Goal: Information Seeking & Learning: Learn about a topic

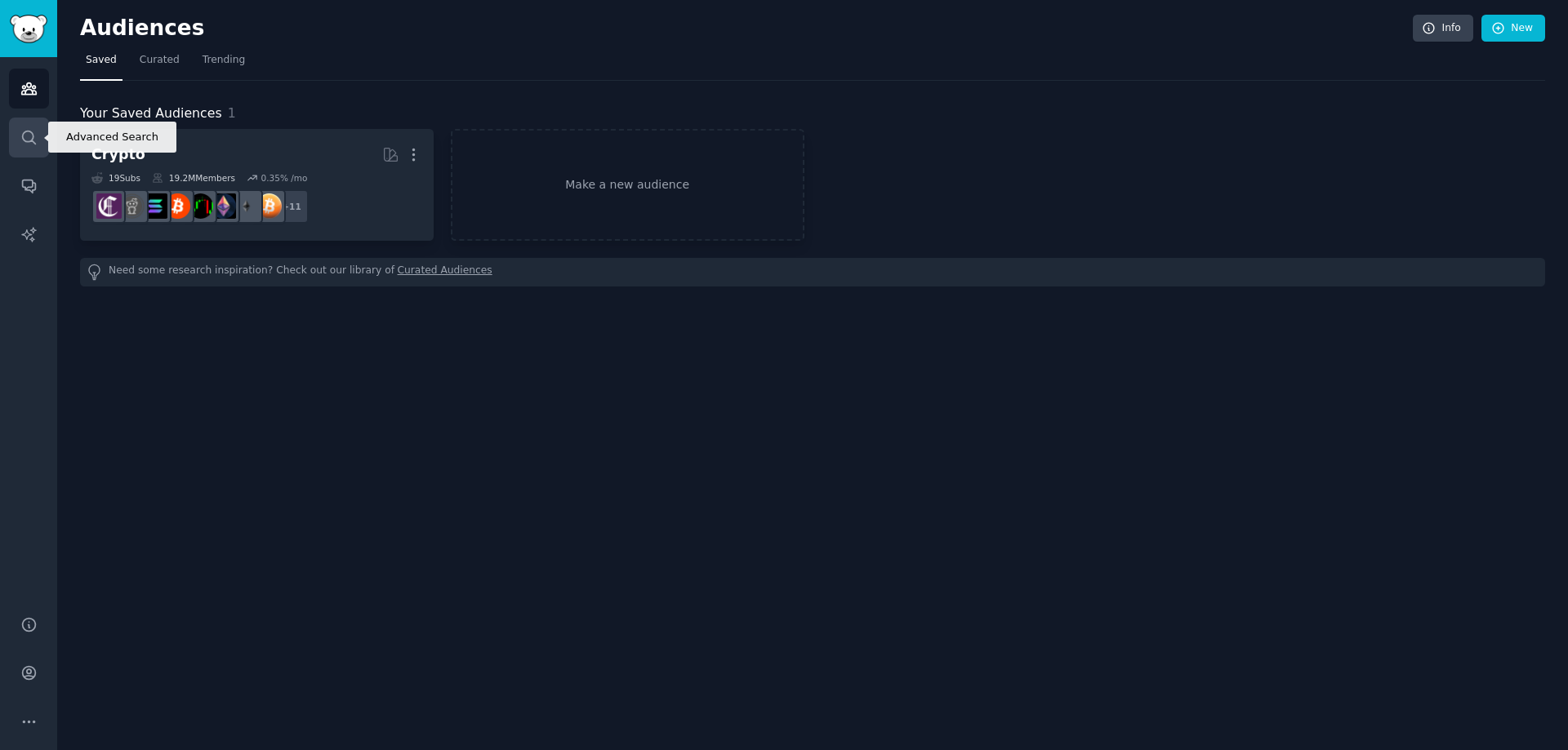
click at [28, 125] on link "Search" at bounding box center [29, 137] width 40 height 40
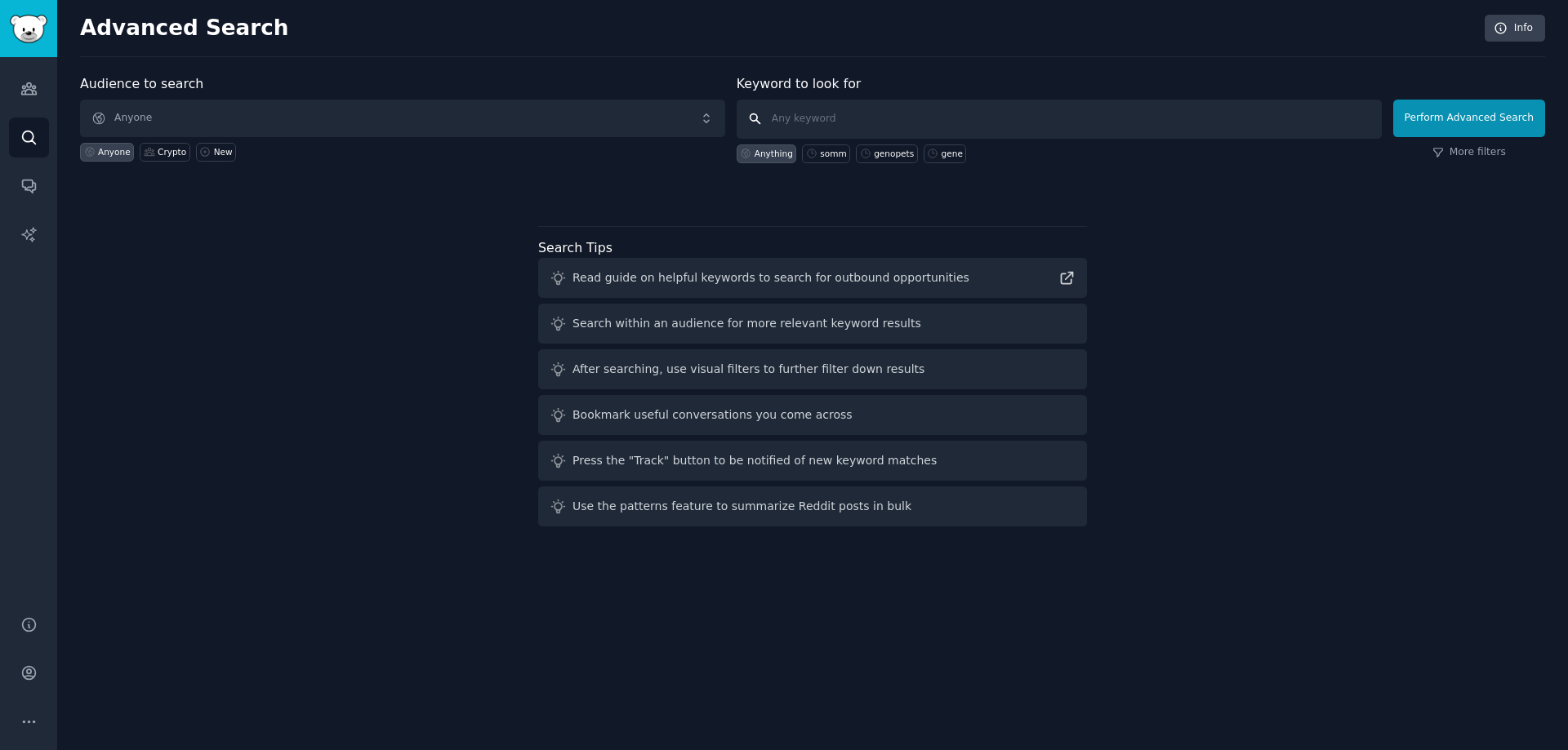
click at [905, 120] on input "text" at bounding box center [1059, 119] width 645 height 39
type input "myso finance"
click button "Perform Advanced Search" at bounding box center [1469, 118] width 152 height 37
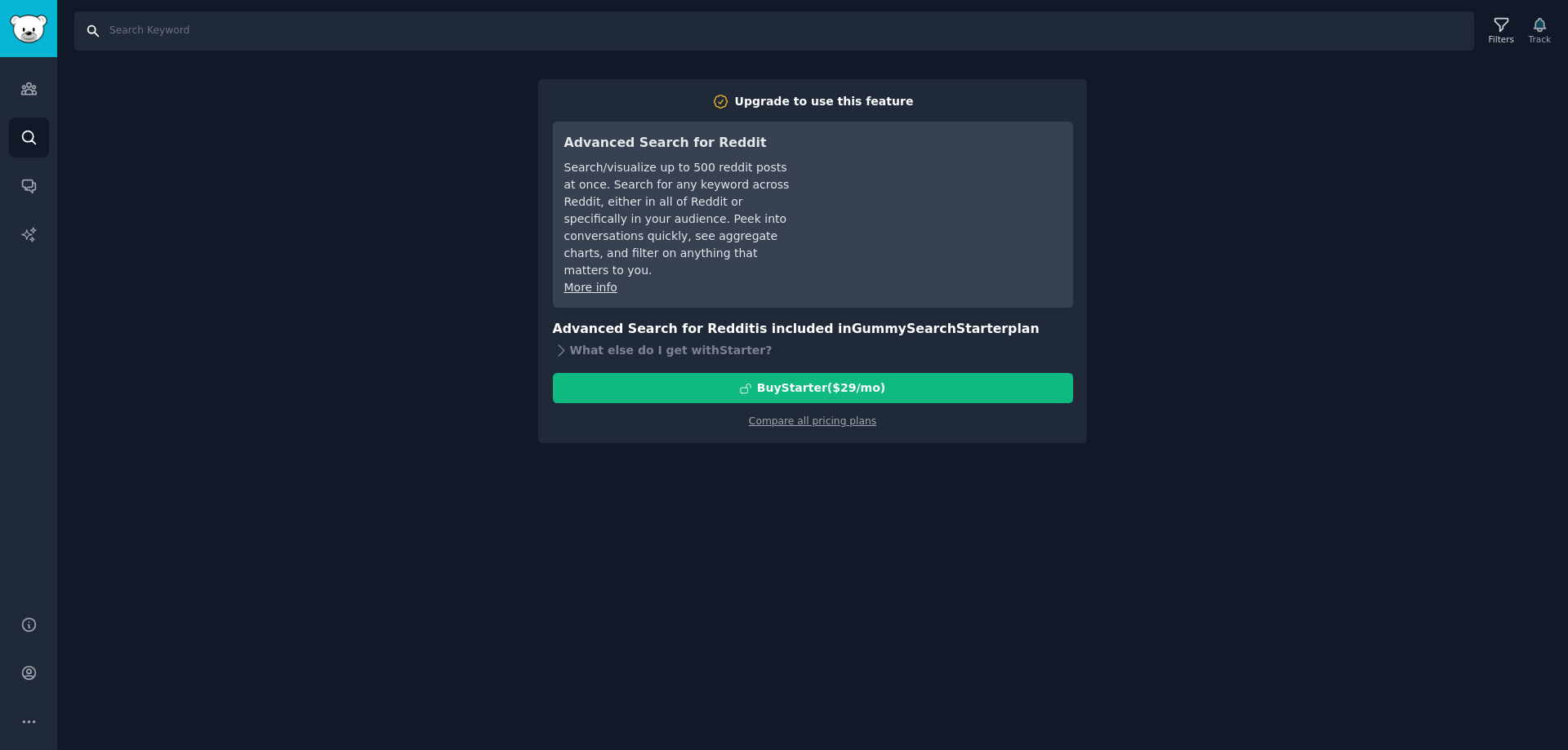
click at [158, 23] on input "Search" at bounding box center [774, 31] width 1400 height 39
click at [1170, 26] on input "Search" at bounding box center [774, 31] width 1400 height 39
type input "myso"
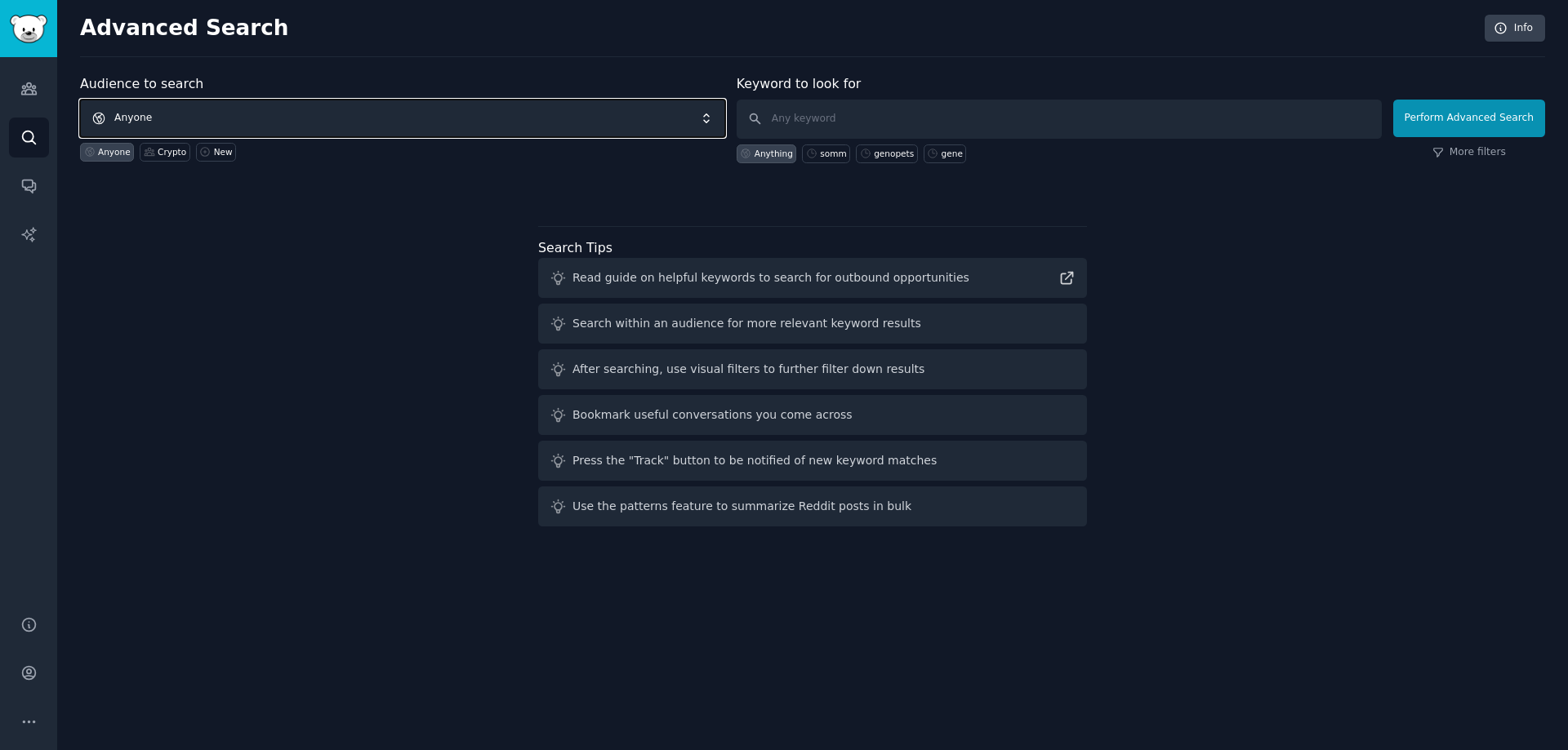
click at [503, 116] on span "Anyone" at bounding box center [402, 118] width 645 height 37
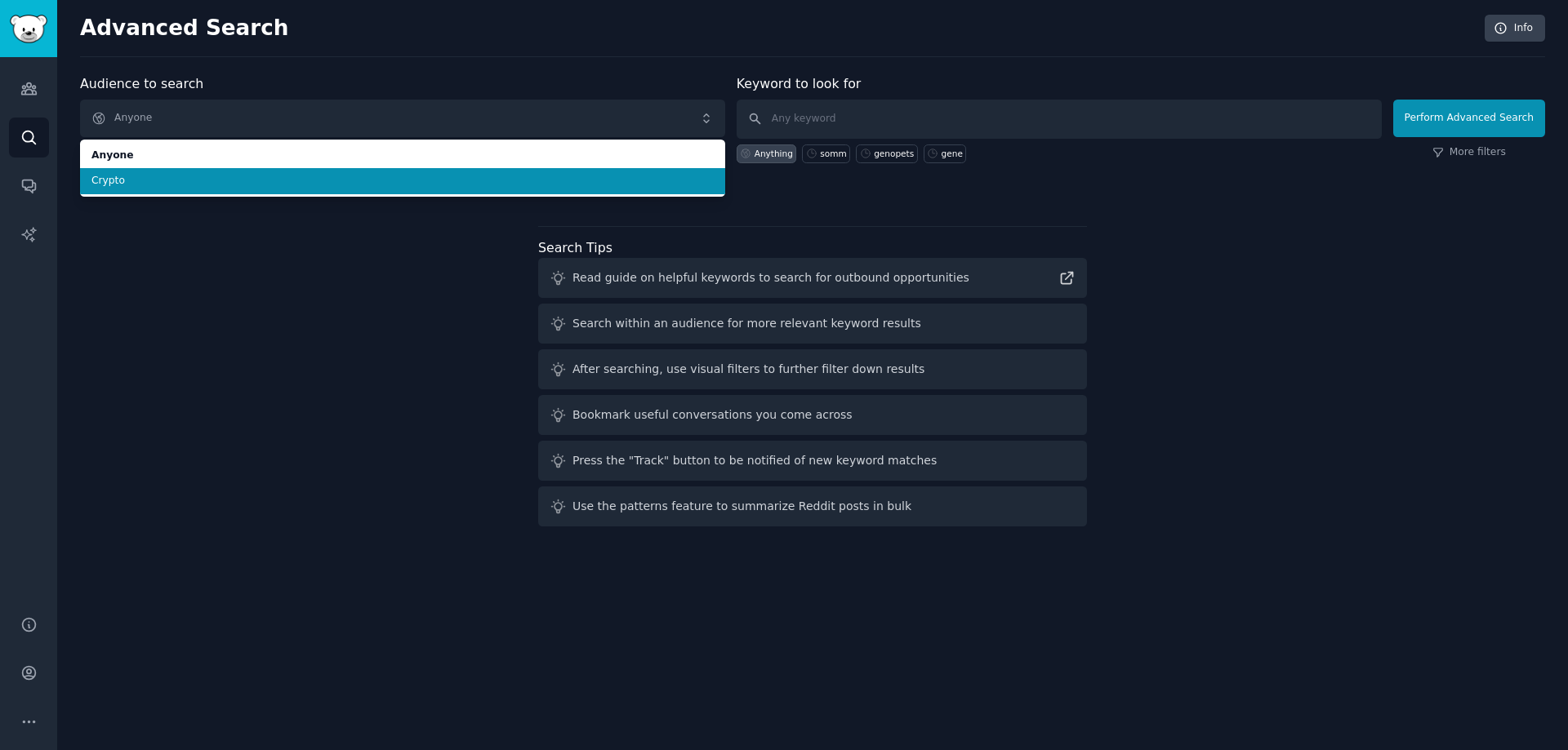
click at [305, 176] on span "Crypto" at bounding box center [403, 181] width 622 height 14
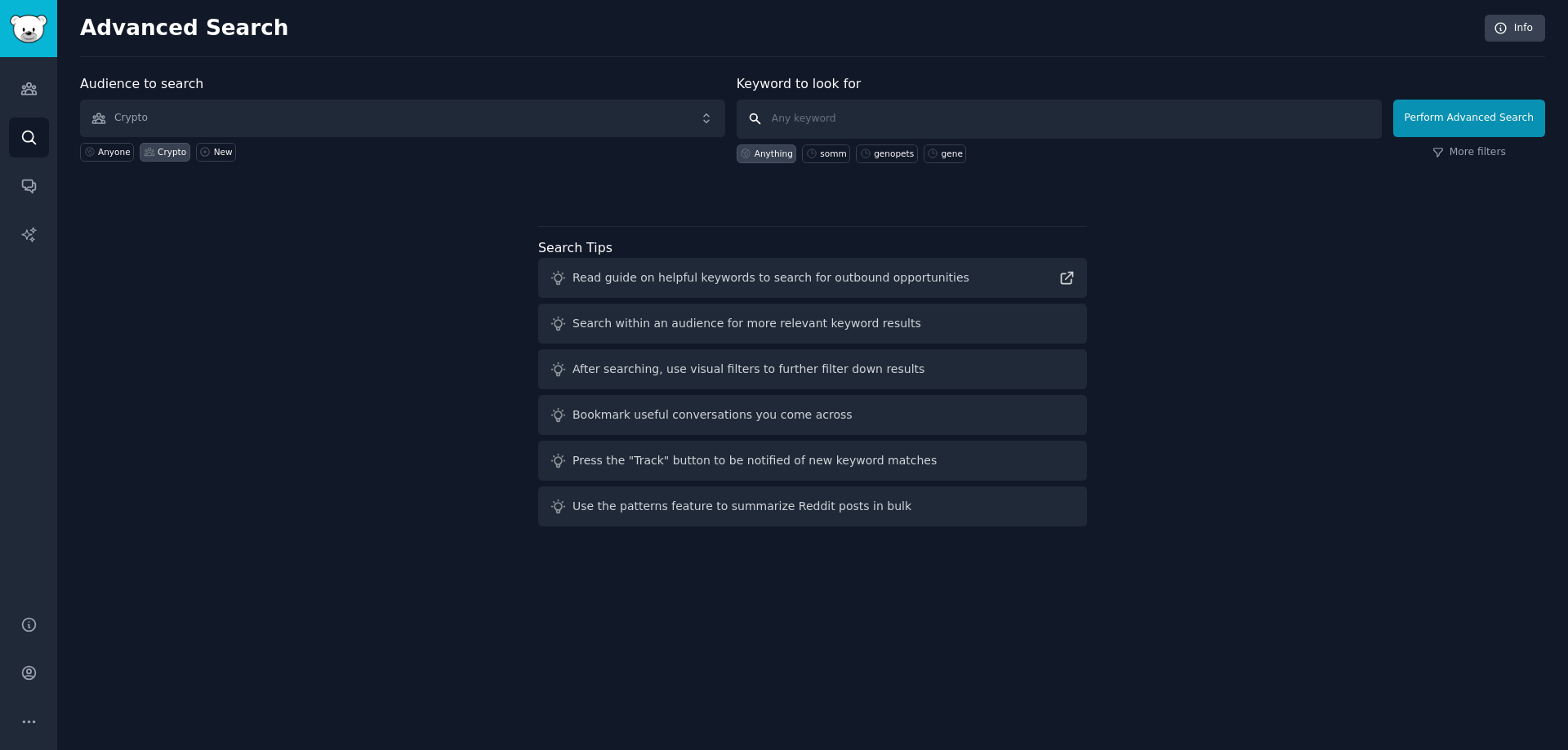
click at [807, 117] on input "text" at bounding box center [1059, 119] width 645 height 39
type input "myso"
click button "Perform Advanced Search" at bounding box center [1469, 118] width 152 height 37
